Goal: Task Accomplishment & Management: Use online tool/utility

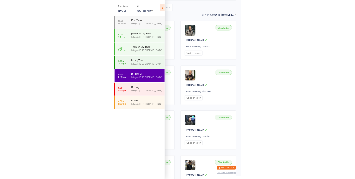
scroll to position [48, 0]
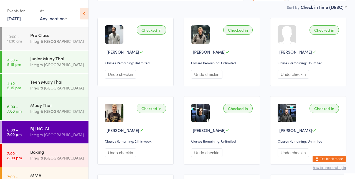
click at [23, 150] on link "7:00 - 8:00 pm Boxing Integr8 Cheltenham" at bounding box center [45, 155] width 87 height 23
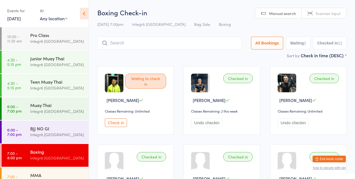
scroll to position [12, 0]
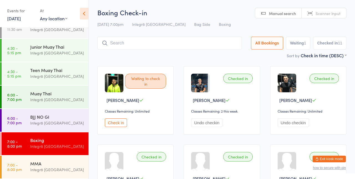
click at [60, 173] on div "MMA Integr8 Cheltenham" at bounding box center [59, 166] width 58 height 22
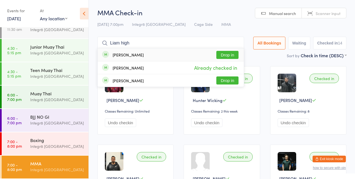
type input "Liam high"
click at [229, 68] on span "Already checked in" at bounding box center [216, 68] width 46 height 10
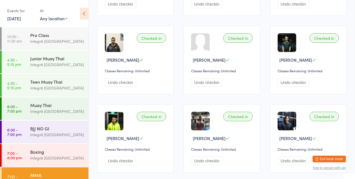
scroll to position [123, 0]
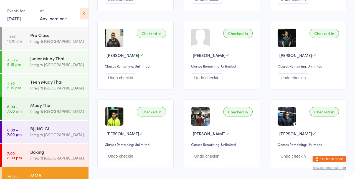
click at [27, 154] on link "7:00 - 8:00 pm Boxing Integr8 Cheltenham" at bounding box center [45, 155] width 87 height 23
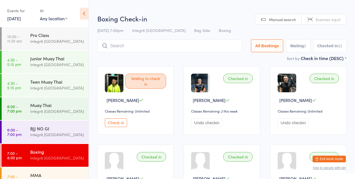
click at [224, 60] on div "Sort by Check in time (DESC) First name (ASC) First name (DESC) Last name (ASC)…" at bounding box center [221, 58] width 249 height 6
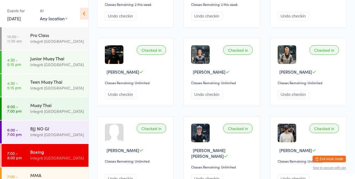
scroll to position [204, 0]
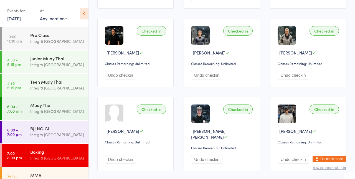
click at [296, 155] on button "Undo checkin" at bounding box center [293, 159] width 31 height 9
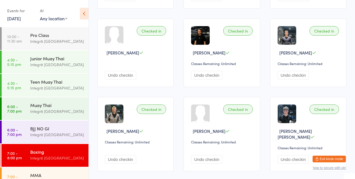
click at [296, 155] on button "Undo checkin" at bounding box center [293, 159] width 31 height 9
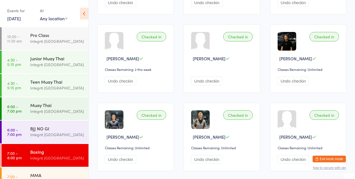
scroll to position [210, 0]
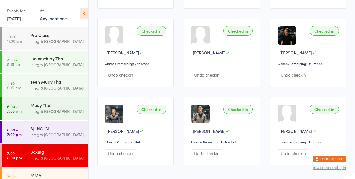
click at [214, 149] on button "Undo checkin" at bounding box center [206, 153] width 31 height 9
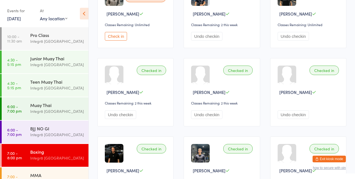
scroll to position [204, 0]
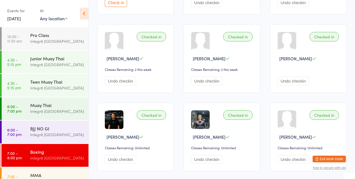
click at [296, 155] on button "Undo checkin" at bounding box center [293, 159] width 31 height 9
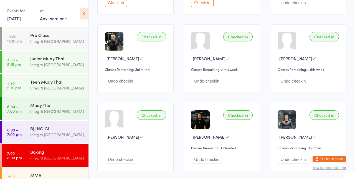
click at [36, 178] on div "Integr8 [GEOGRAPHIC_DATA]" at bounding box center [57, 181] width 54 height 6
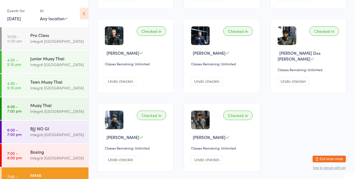
scroll to position [281, 0]
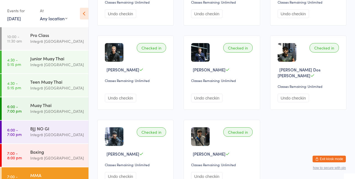
scroll to position [258, 0]
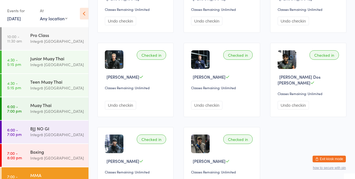
click at [299, 101] on button "Undo checkin" at bounding box center [293, 105] width 31 height 9
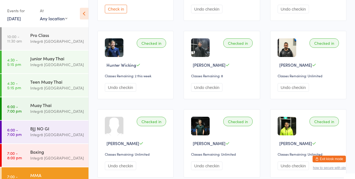
scroll to position [0, 0]
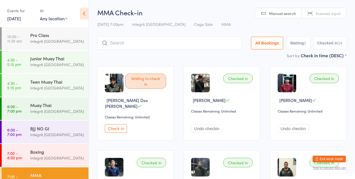
click at [334, 49] on button "Checked in 14" at bounding box center [329, 43] width 33 height 13
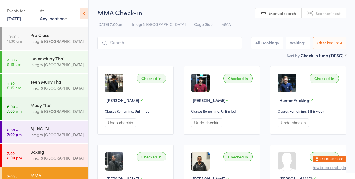
click at [305, 49] on button "Waiting 1" at bounding box center [298, 43] width 24 height 13
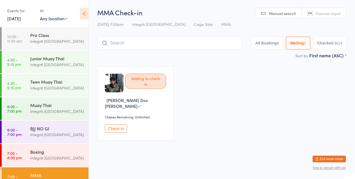
click at [334, 44] on button "Checked in 14" at bounding box center [329, 43] width 33 height 13
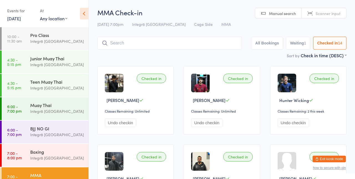
click at [303, 53] on select "First name (ASC) First name (DESC) Last name (ASC) Last name (DESC) Check in ti…" at bounding box center [324, 54] width 46 height 5
click at [304, 49] on button "Waiting 1" at bounding box center [298, 43] width 24 height 13
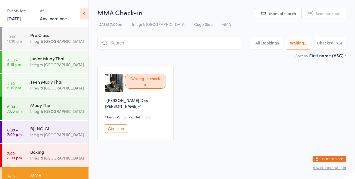
click at [148, 124] on div "Check in" at bounding box center [136, 128] width 63 height 9
click at [332, 44] on button "Checked in 14" at bounding box center [329, 43] width 33 height 13
select select "5"
